Goal: Task Accomplishment & Management: Manage account settings

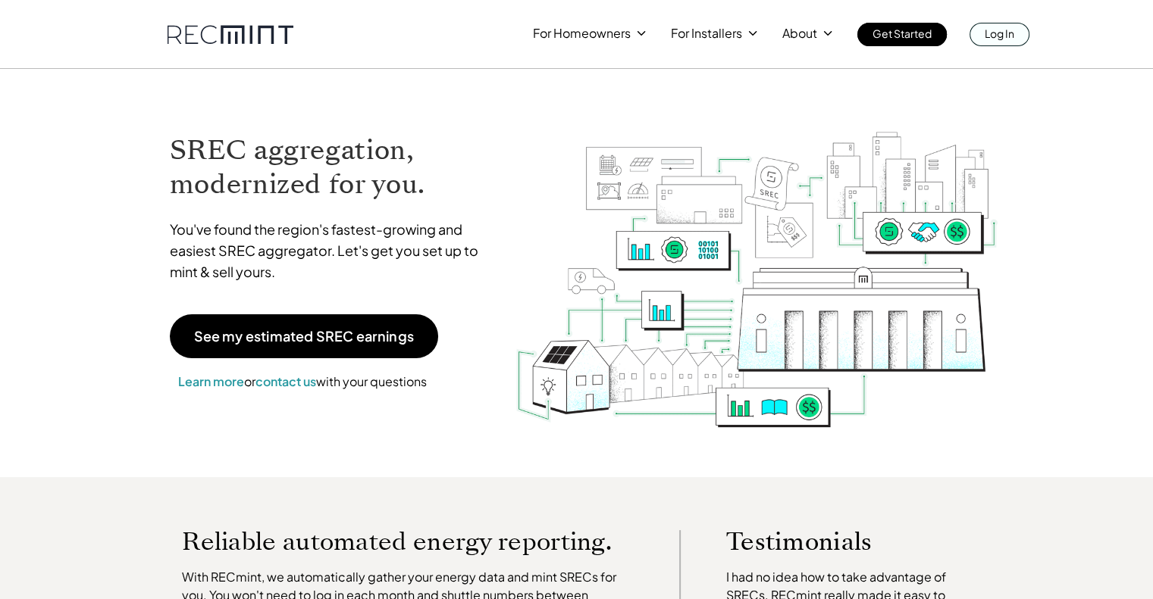
click at [1007, 34] on p "Log In" at bounding box center [999, 33] width 30 height 21
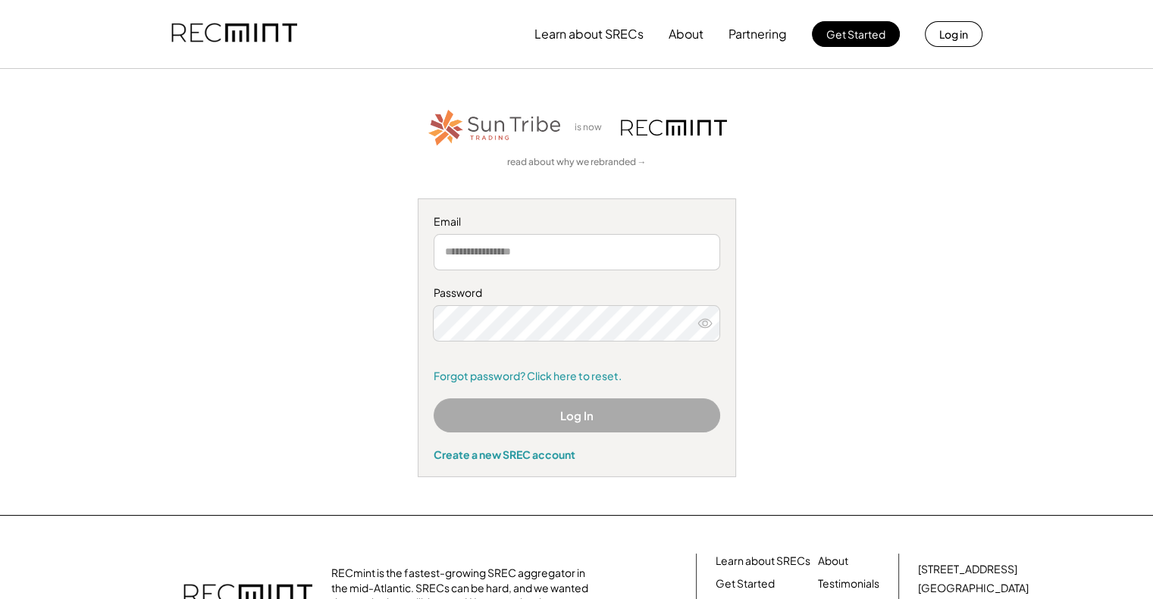
click at [505, 254] on input "email" at bounding box center [576, 252] width 286 height 36
click at [535, 254] on input "email" at bounding box center [576, 252] width 286 height 36
drag, startPoint x: 532, startPoint y: 256, endPoint x: 477, endPoint y: 246, distance: 56.3
click at [477, 245] on input "email" at bounding box center [576, 252] width 286 height 36
drag, startPoint x: 477, startPoint y: 246, endPoint x: 912, endPoint y: 376, distance: 454.8
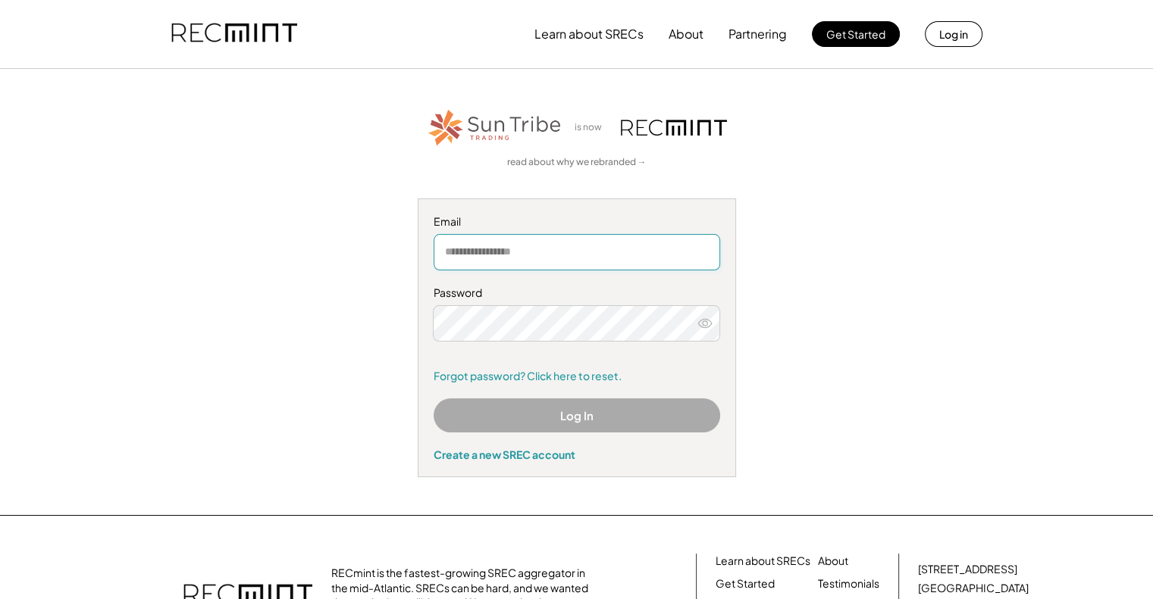
click at [907, 374] on div "is now read about why we rebranded → Email Password Remember me Forgot password…" at bounding box center [577, 292] width 934 height 371
click at [274, 259] on div "is now read about why we rebranded → Email Password Remember me Forgot password…" at bounding box center [577, 292] width 934 height 371
